Goal: Manage account settings

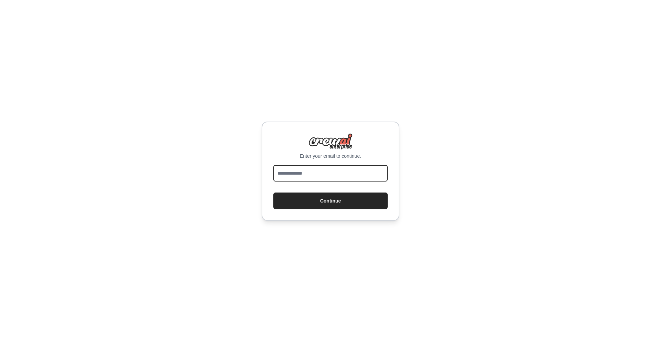
click at [329, 172] on input "email" at bounding box center [330, 173] width 114 height 17
type input "**********"
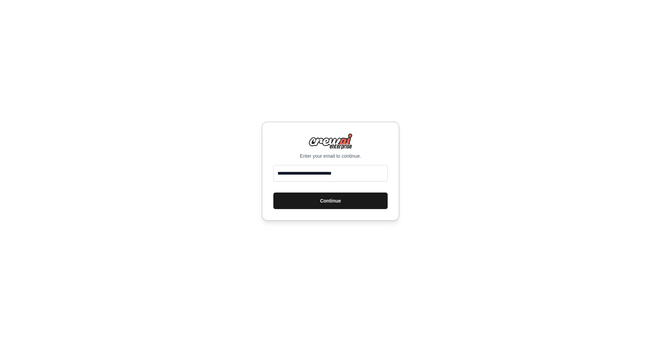
click at [325, 199] on button "Continue" at bounding box center [330, 200] width 114 height 17
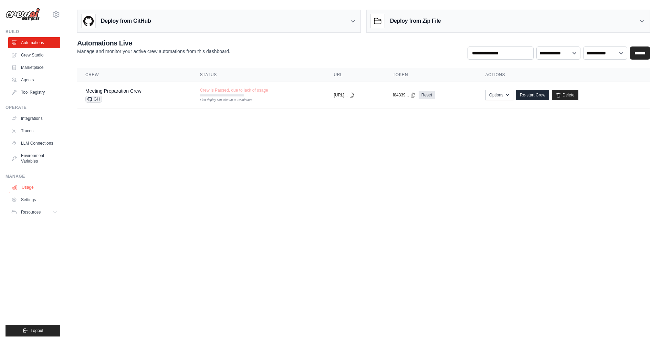
click at [39, 189] on link "Usage" at bounding box center [35, 187] width 52 height 11
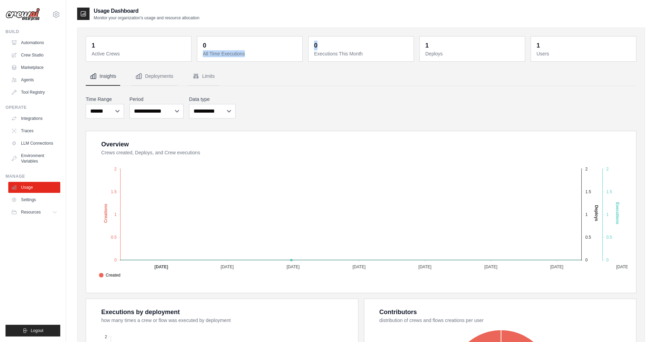
drag, startPoint x: 223, startPoint y: 47, endPoint x: 359, endPoint y: 49, distance: 136.0
click at [354, 49] on div "1 Active Crews 0 All Time Executions 0 Executions This Month 1 Deploys 1 Users" at bounding box center [361, 48] width 550 height 25
click at [146, 84] on button "Deployments" at bounding box center [154, 76] width 46 height 19
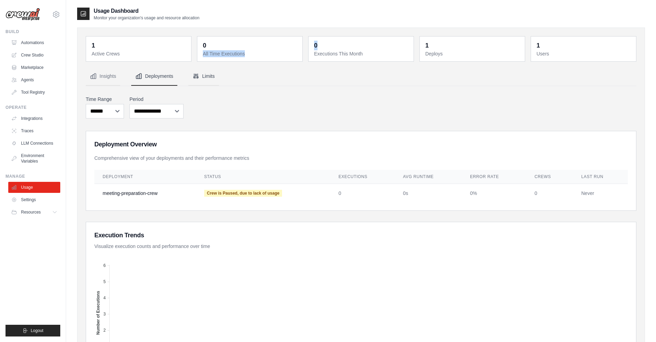
click at [198, 78] on icon "Tabs" at bounding box center [195, 76] width 7 height 7
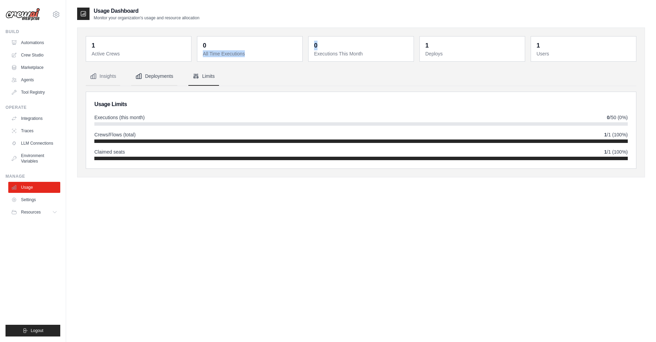
click at [149, 76] on button "Deployments" at bounding box center [154, 76] width 46 height 19
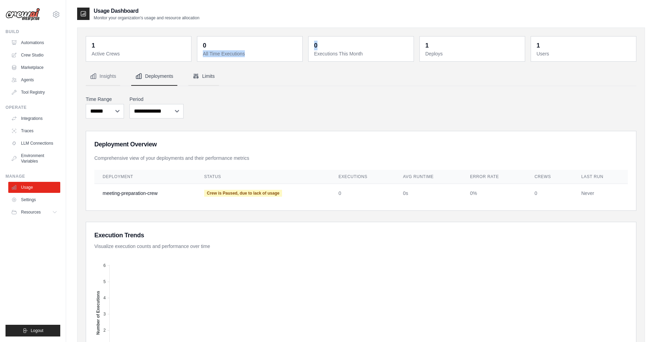
click at [199, 80] on button "Limits" at bounding box center [203, 76] width 31 height 19
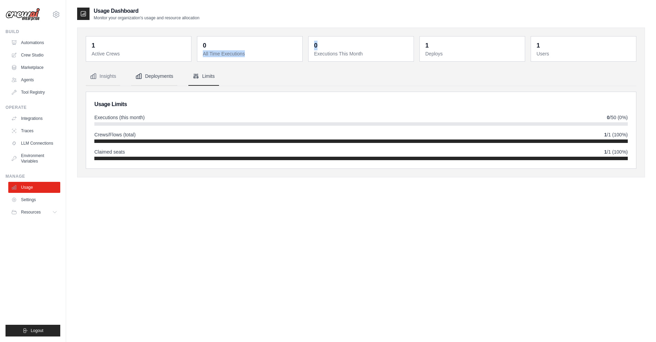
click at [160, 75] on button "Deployments" at bounding box center [154, 76] width 46 height 19
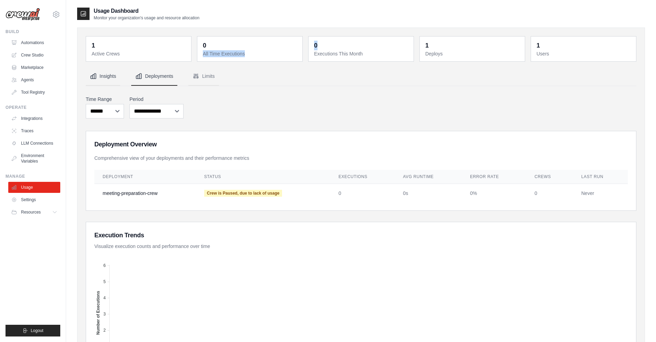
click at [106, 75] on button "Insights" at bounding box center [103, 76] width 34 height 19
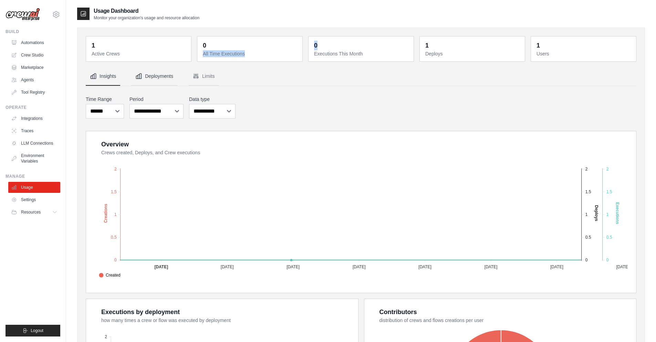
click at [152, 76] on button "Deployments" at bounding box center [154, 76] width 46 height 19
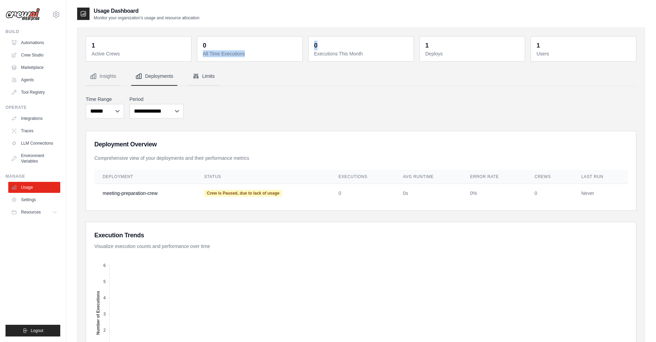
click at [197, 75] on icon "Tabs" at bounding box center [195, 76] width 7 height 7
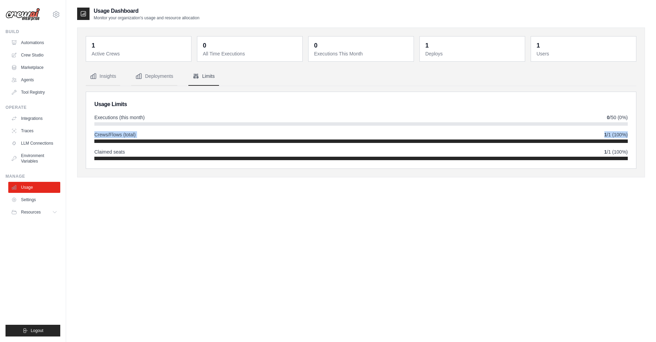
drag, startPoint x: 91, startPoint y: 125, endPoint x: 137, endPoint y: 138, distance: 48.8
click at [137, 138] on div "Usage Limits Executions (this month) 0 /50 (0%) Crews/Flows (total) 1 /1 (100%)…" at bounding box center [361, 130] width 550 height 76
click at [36, 213] on span "Resources" at bounding box center [32, 212] width 20 height 6
click at [37, 201] on link "Settings" at bounding box center [35, 199] width 52 height 11
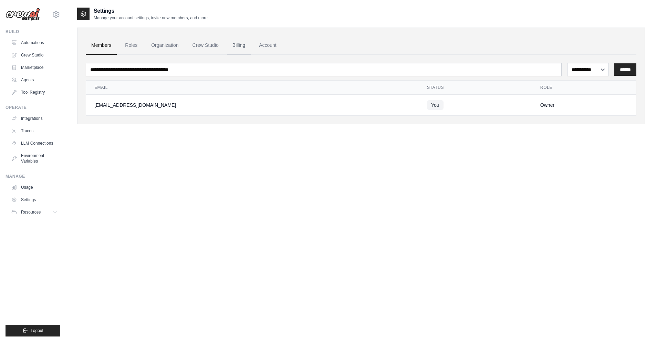
click at [241, 45] on link "Billing" at bounding box center [239, 45] width 24 height 19
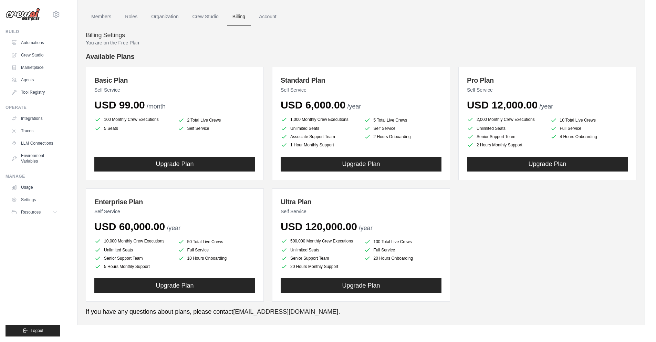
scroll to position [30, 0]
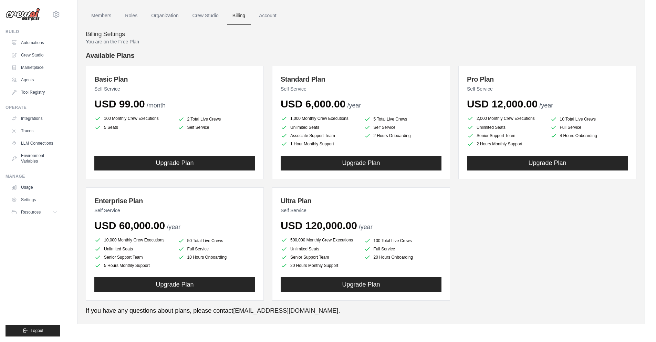
drag, startPoint x: 158, startPoint y: 119, endPoint x: 105, endPoint y: 119, distance: 53.4
click at [105, 119] on li "100 Monthly Crew Executions" at bounding box center [133, 118] width 78 height 8
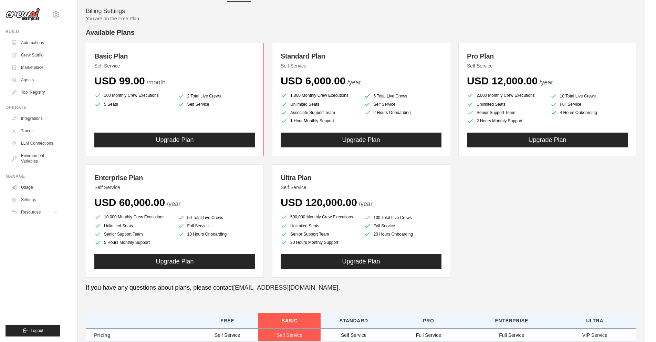
scroll to position [31, 0]
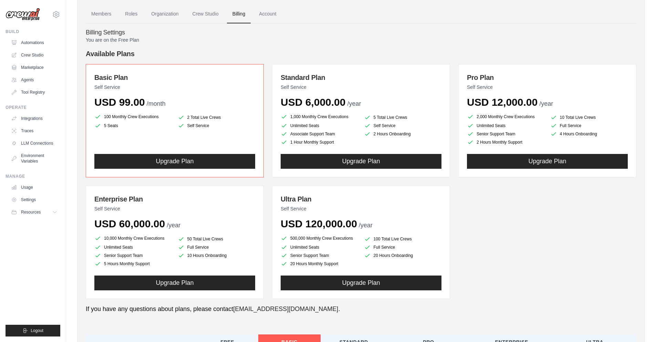
click at [206, 121] on ul "100 Monthly Crew Executions 2 Total Live Crews 5 Seats Self Service" at bounding box center [174, 121] width 161 height 17
click at [34, 43] on link "Automations" at bounding box center [35, 42] width 52 height 11
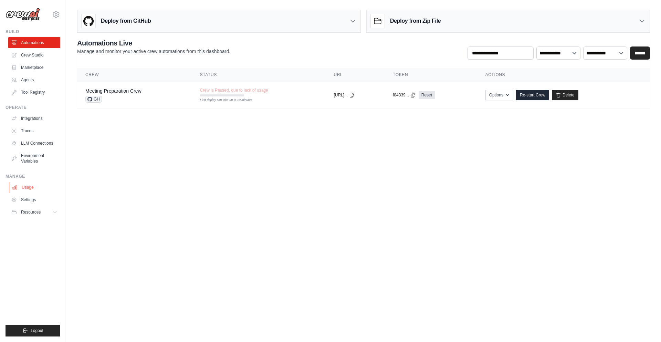
click at [29, 184] on link "Usage" at bounding box center [35, 187] width 52 height 11
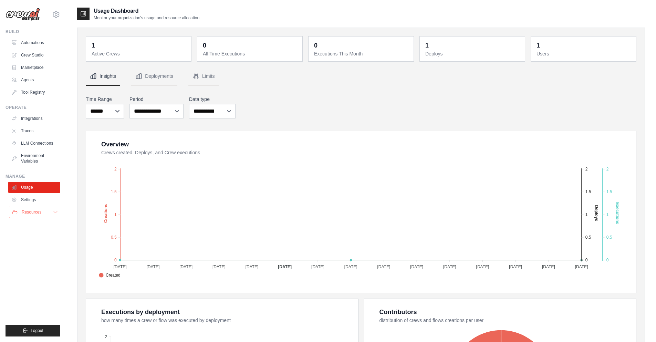
click at [20, 216] on button "Resources" at bounding box center [35, 212] width 52 height 11
click at [21, 199] on link "Settings" at bounding box center [35, 199] width 52 height 11
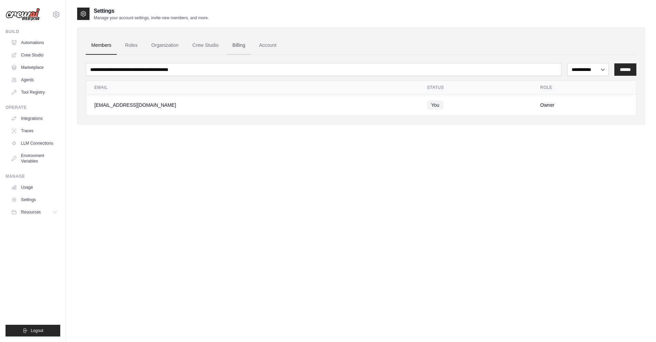
click at [239, 45] on link "Billing" at bounding box center [239, 45] width 24 height 19
